Goal: Information Seeking & Learning: Check status

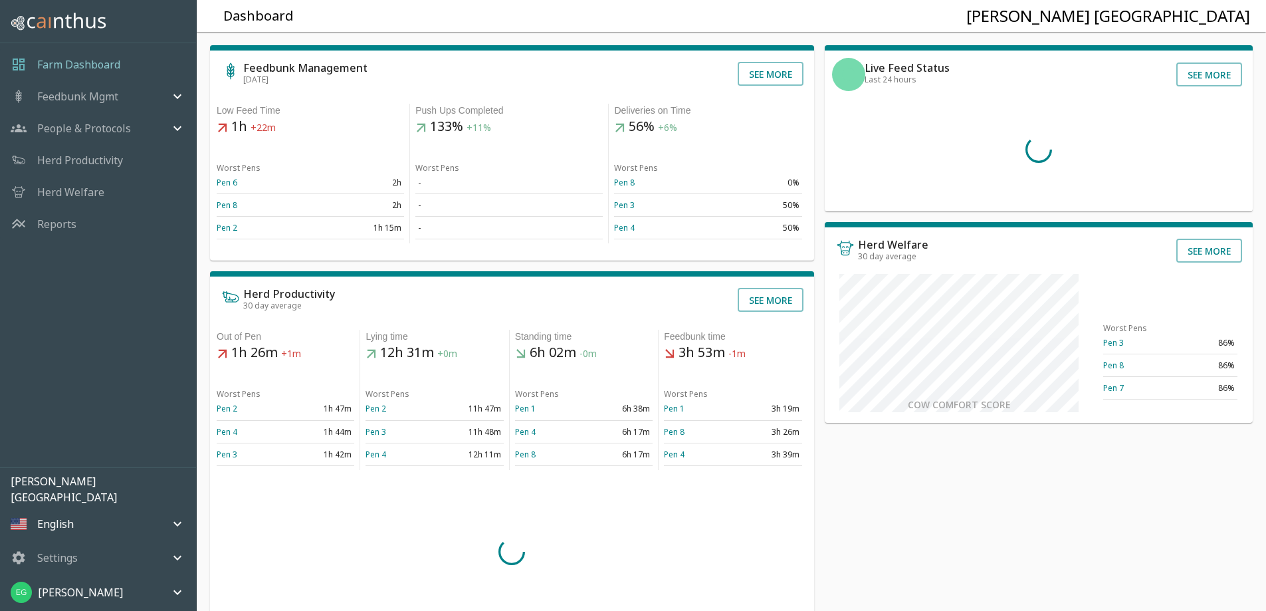
click at [76, 197] on p "Herd Welfare" at bounding box center [70, 192] width 67 height 16
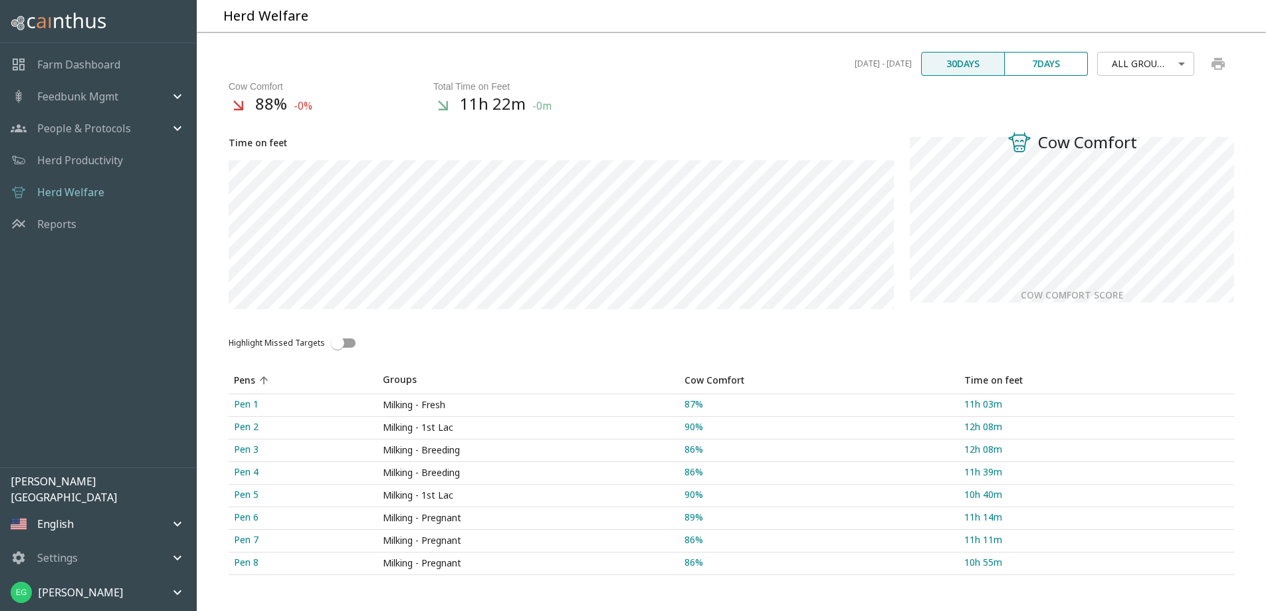
click at [68, 152] on p "Herd Productivity" at bounding box center [80, 160] width 86 height 16
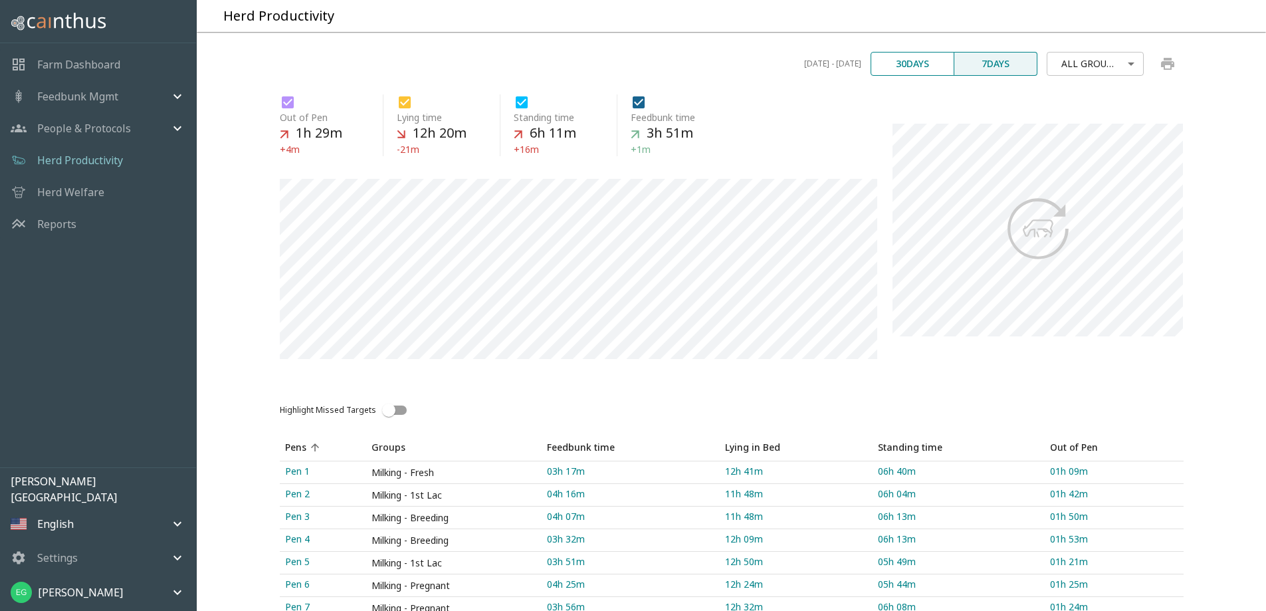
click at [889, 94] on div "Feedbunk: 3h 51m 16%" at bounding box center [1030, 203] width 306 height 266
click at [895, 76] on button "30 days" at bounding box center [913, 64] width 84 height 24
click at [1158, 80] on button "print chart" at bounding box center [1168, 64] width 32 height 32
